Goal: Find specific page/section: Locate a particular part of the current website

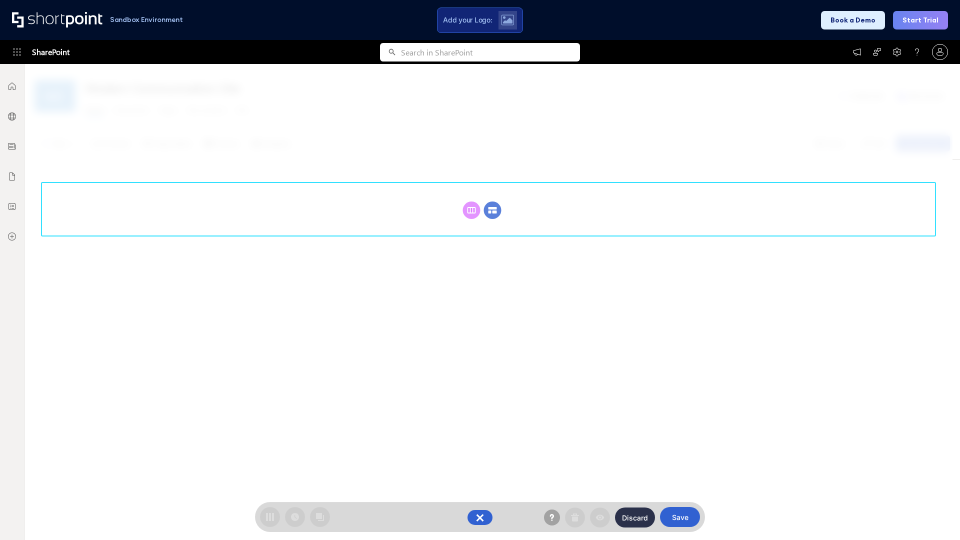
scroll to position [138, 0]
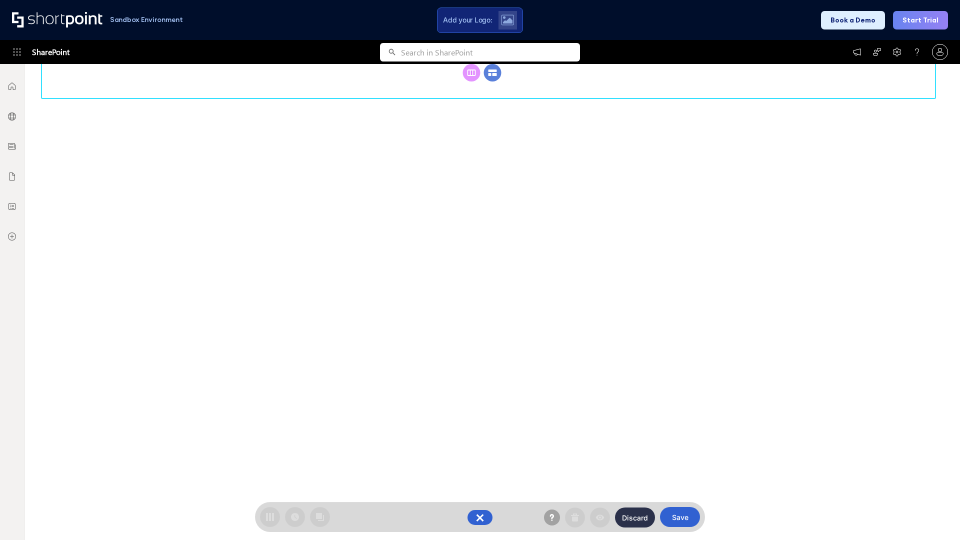
click at [493, 82] on circle at bounding box center [493, 73] width 18 height 18
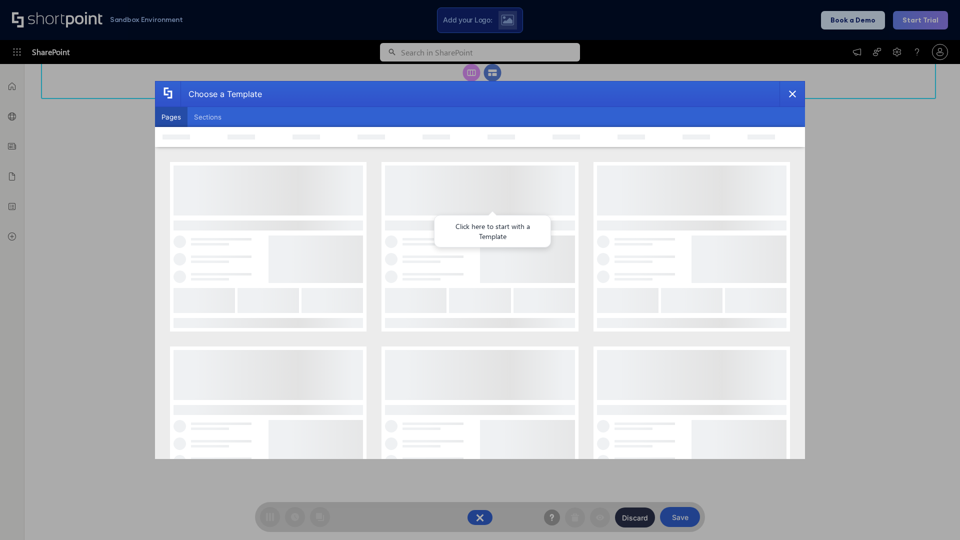
scroll to position [0, 0]
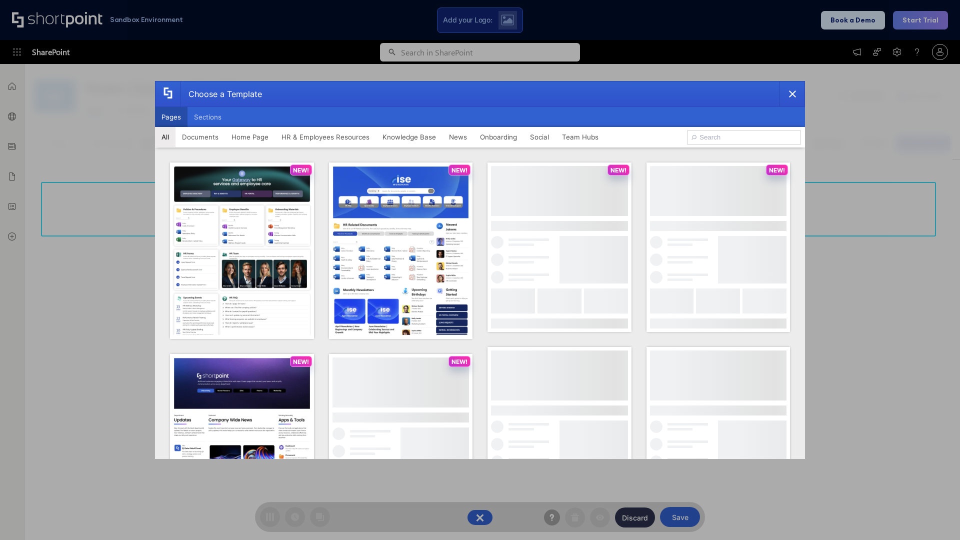
click at [171, 117] on button "Pages" at bounding box center [171, 117] width 33 height 20
type input "Social Layout 2"
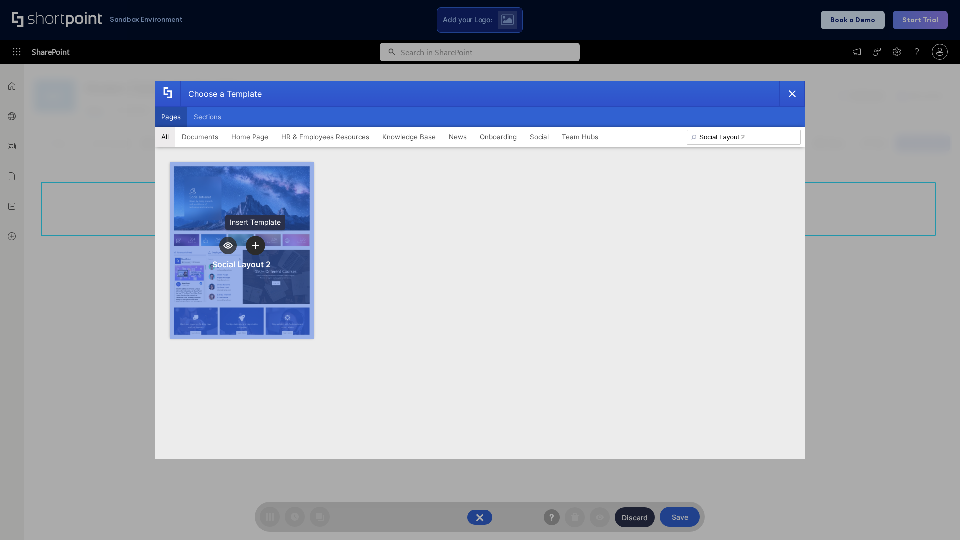
click at [256, 246] on icon "template selector" at bounding box center [255, 245] width 7 height 7
